Goal: Find specific page/section: Find specific page/section

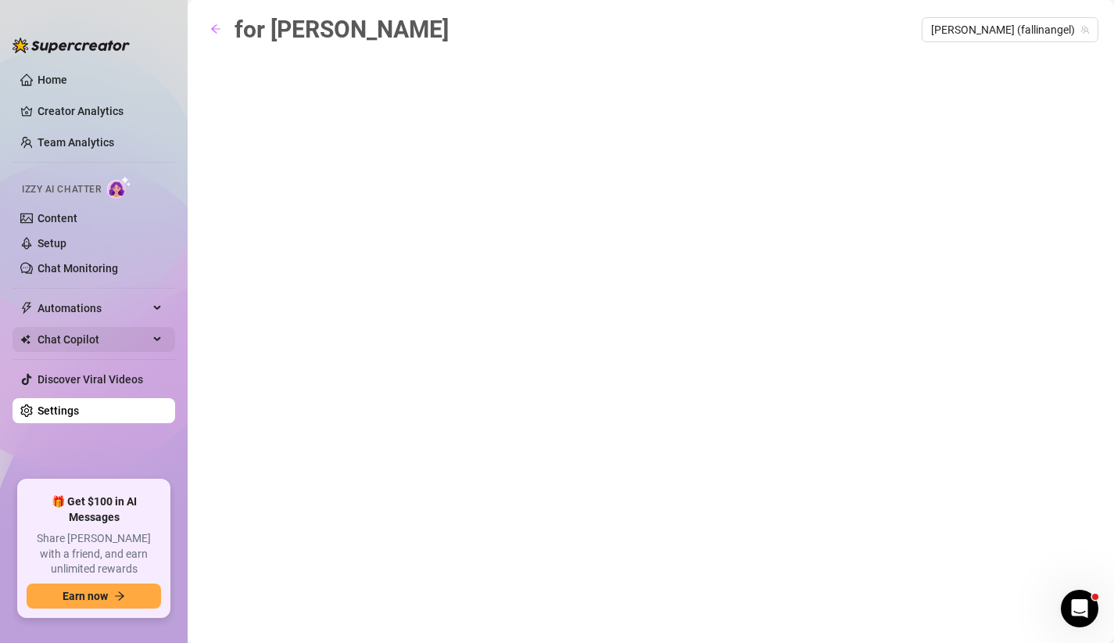
click at [109, 328] on span "Chat Copilot" at bounding box center [93, 339] width 111 height 25
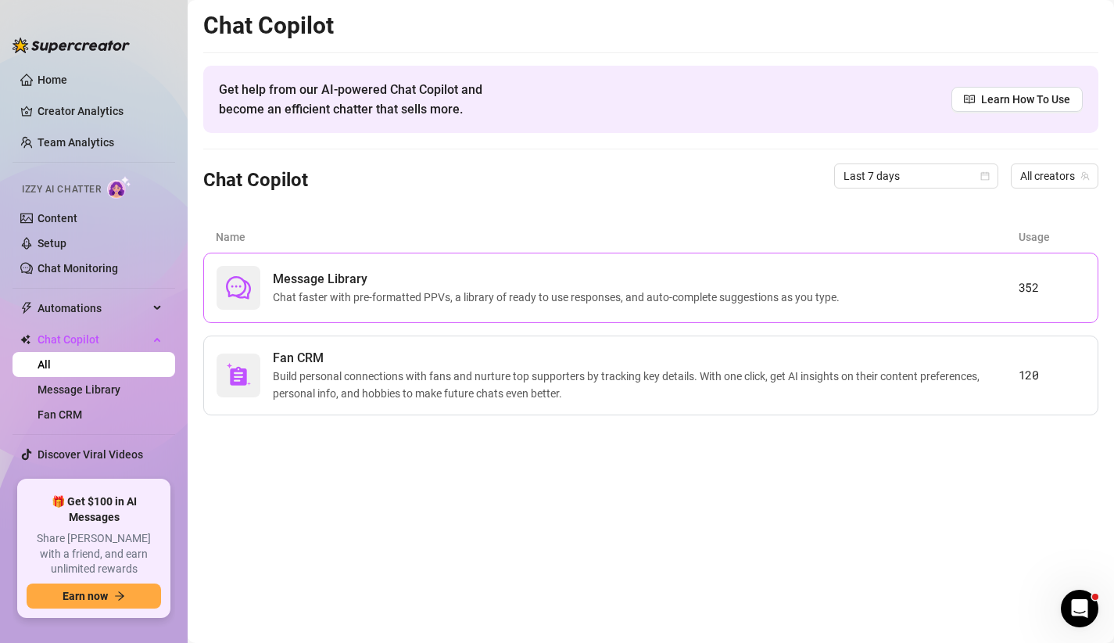
click at [278, 300] on span "Chat faster with pre-formatted PPVs, a library of ready to use responses, and a…" at bounding box center [559, 297] width 573 height 17
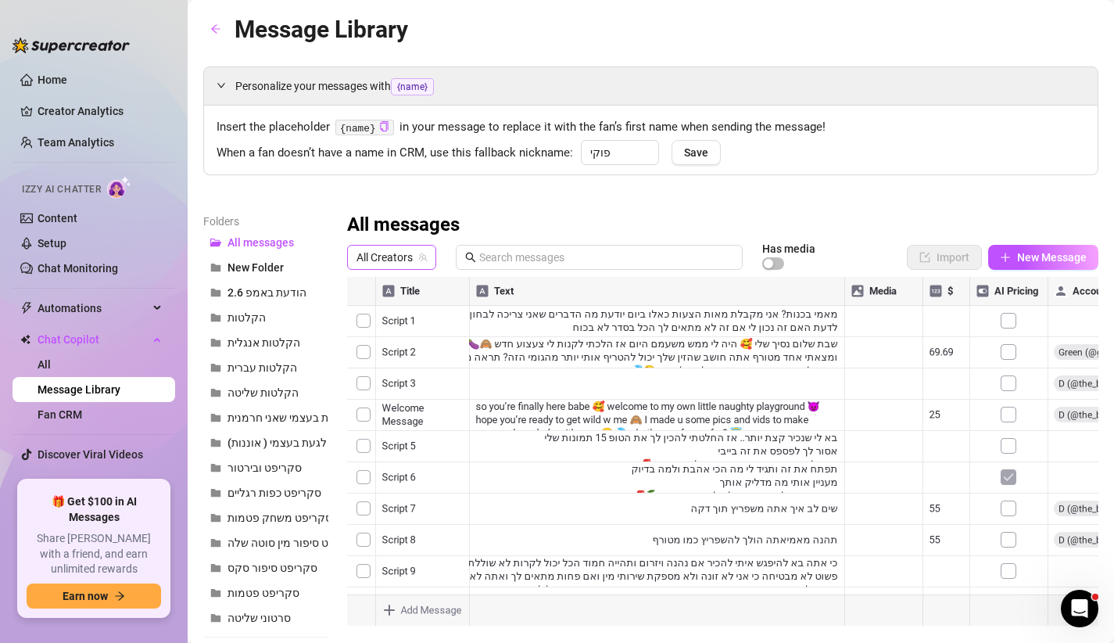
click at [405, 257] on span "All Creators" at bounding box center [392, 257] width 70 height 23
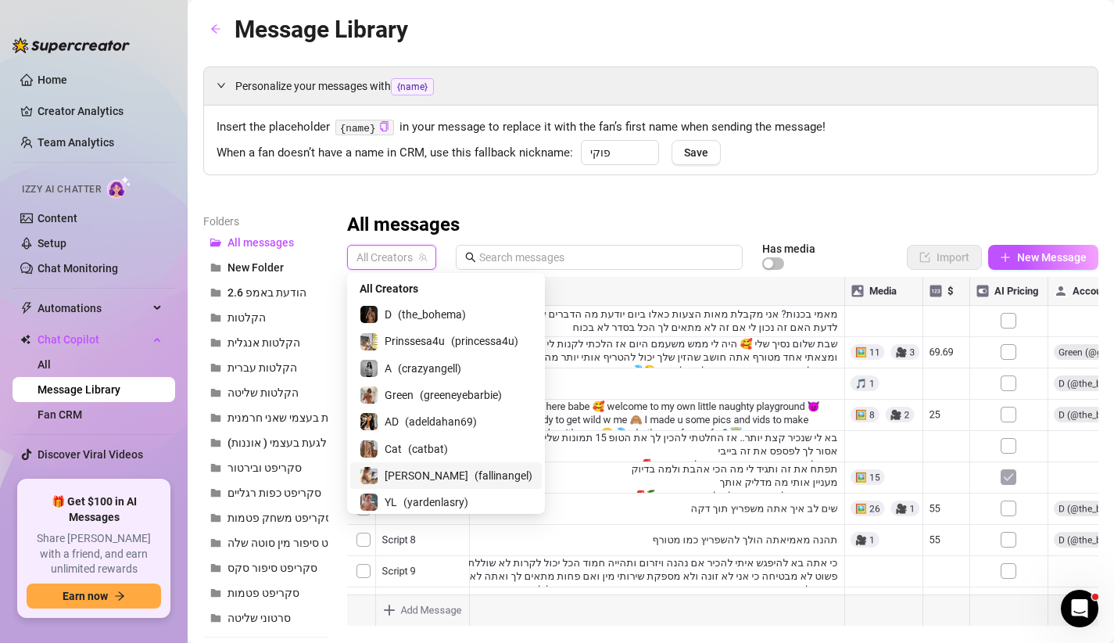
click at [397, 479] on span "[PERSON_NAME]" at bounding box center [427, 475] width 84 height 17
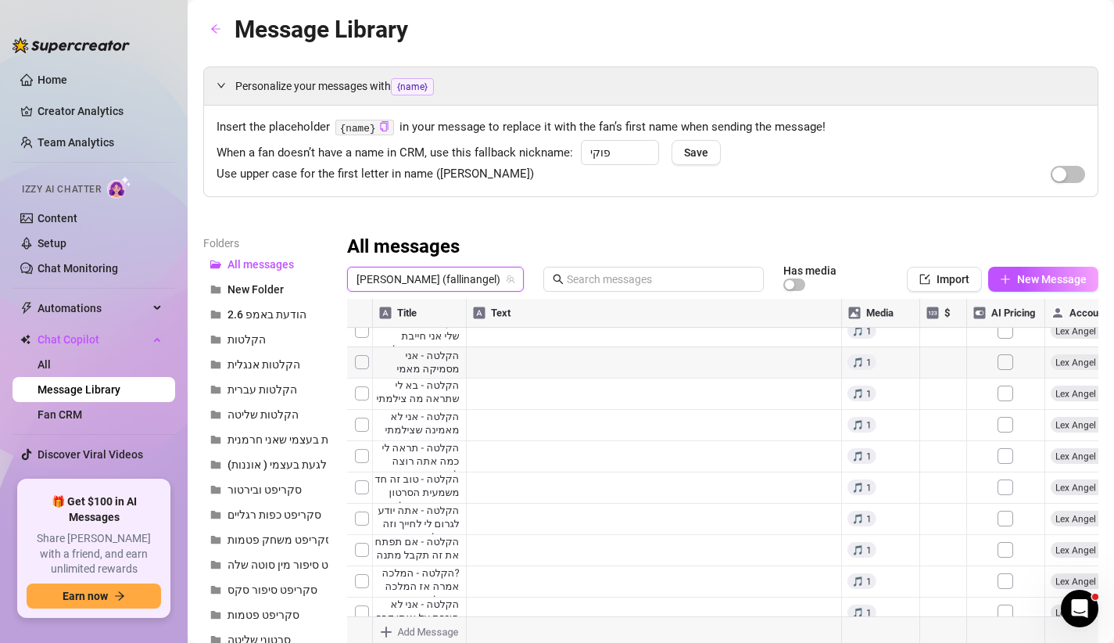
scroll to position [63, 0]
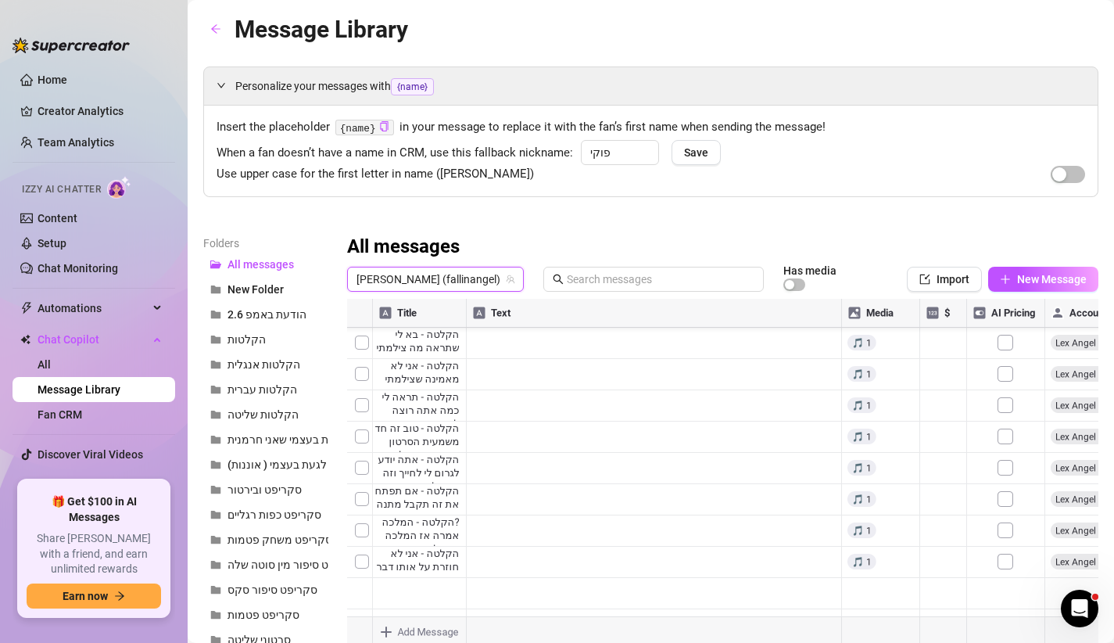
click at [363, 533] on div at bounding box center [723, 473] width 752 height 349
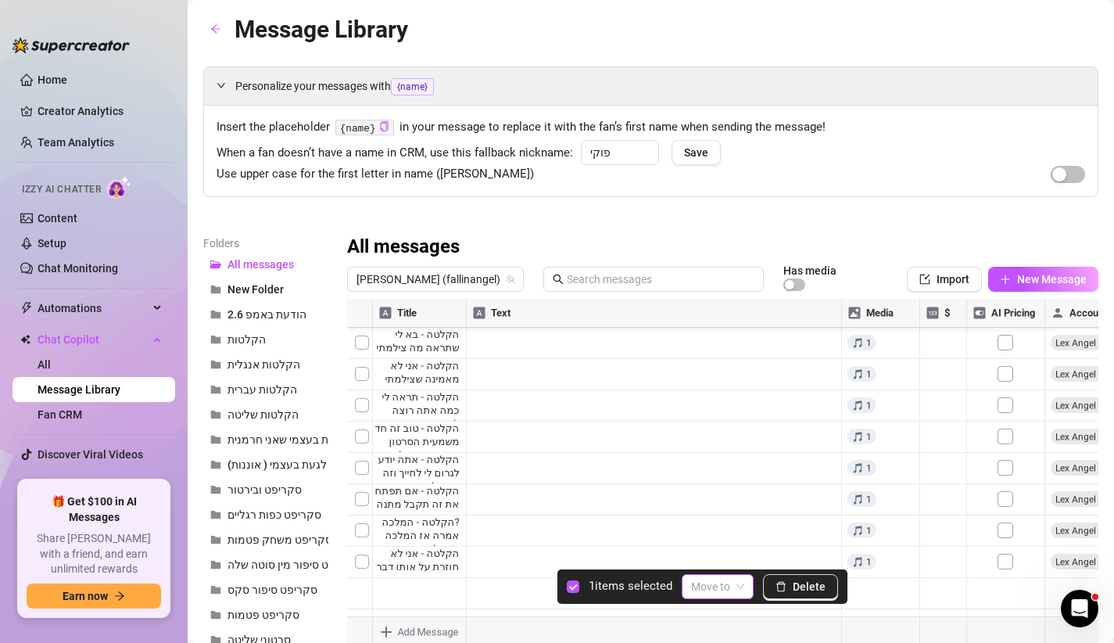
click at [708, 592] on input "search" at bounding box center [710, 586] width 39 height 23
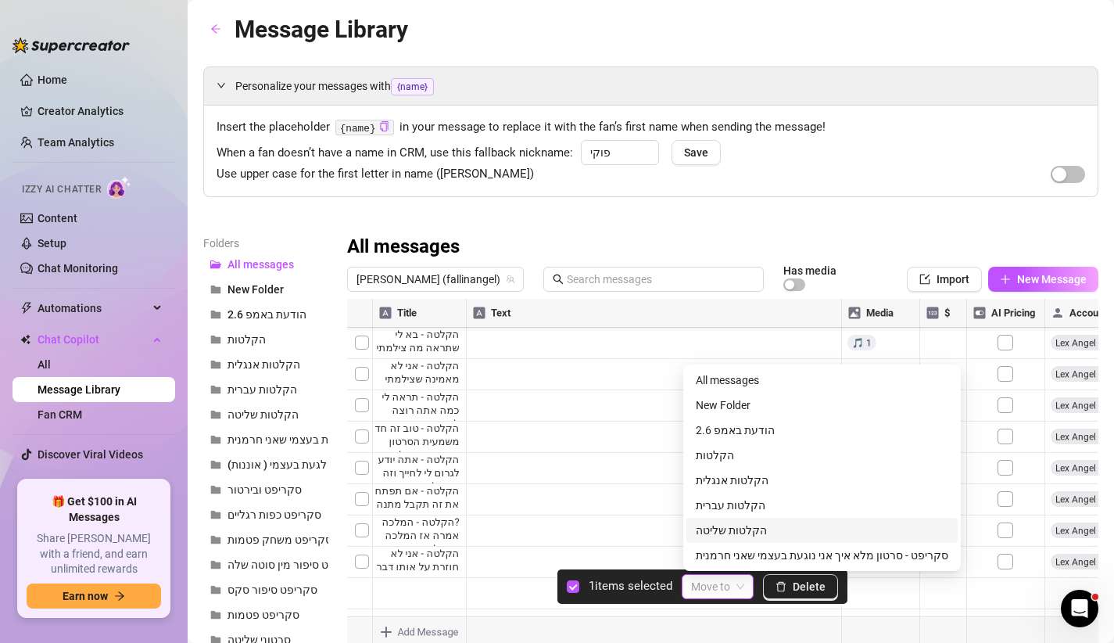
click at [735, 526] on div "הקלטות שליטה" at bounding box center [822, 530] width 253 height 17
